Goal: Information Seeking & Learning: Learn about a topic

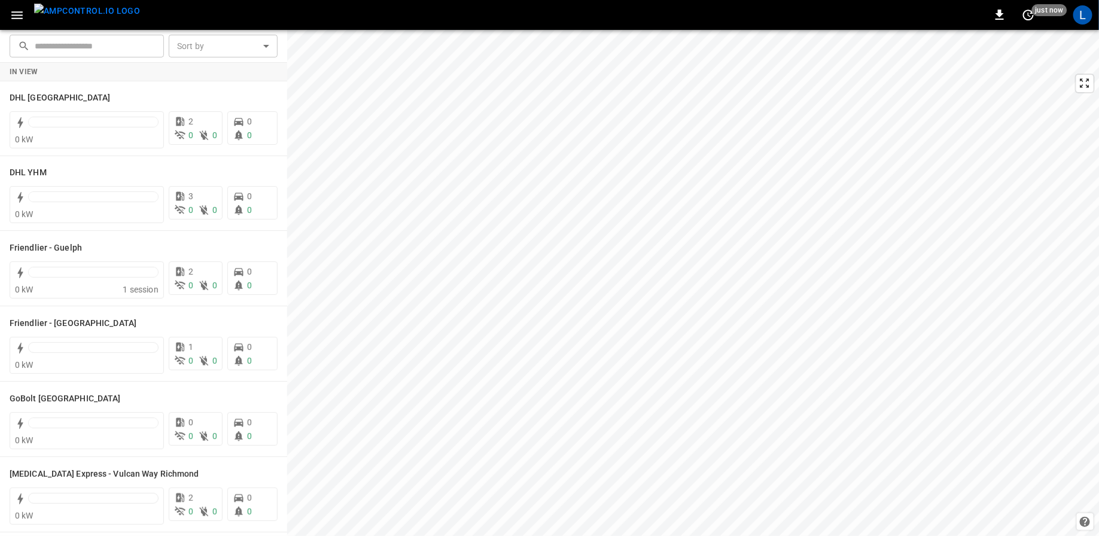
click at [19, 17] on icon "button" at bounding box center [17, 15] width 15 height 15
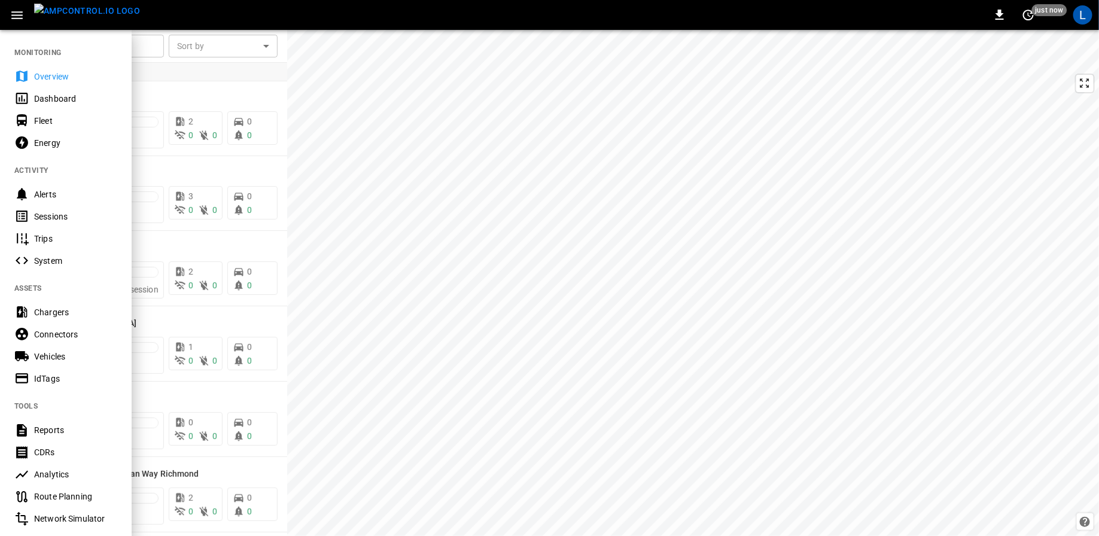
scroll to position [147, 0]
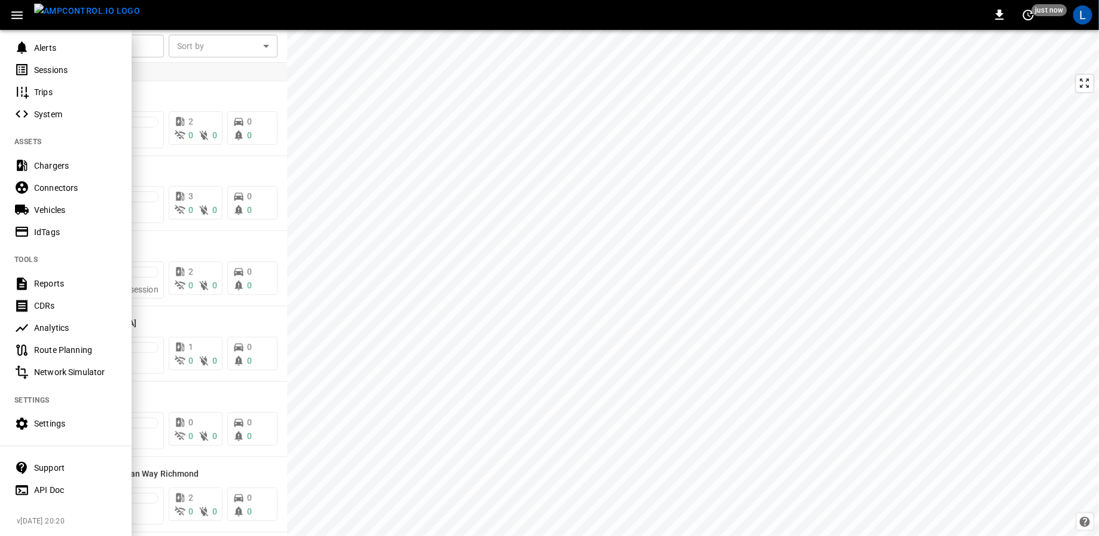
click at [53, 468] on div "Support" at bounding box center [75, 468] width 83 height 12
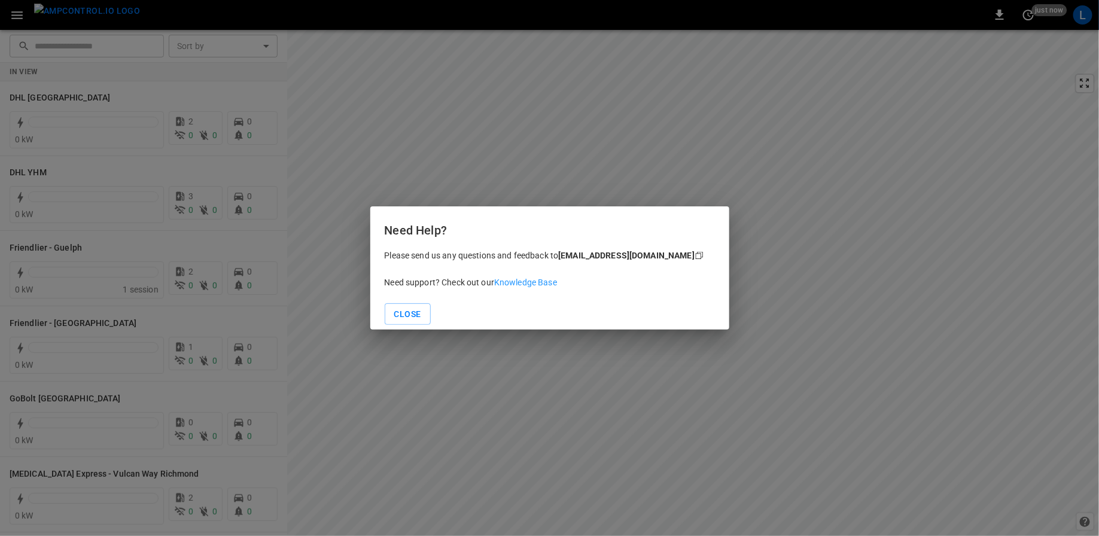
click at [550, 284] on link "Knowledge Base" at bounding box center [525, 283] width 63 height 10
